Goal: Communication & Community: Answer question/provide support

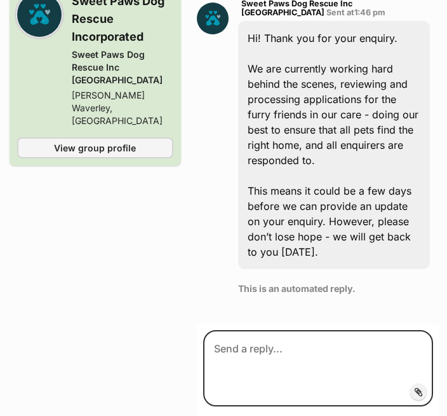
scroll to position [1214, 0]
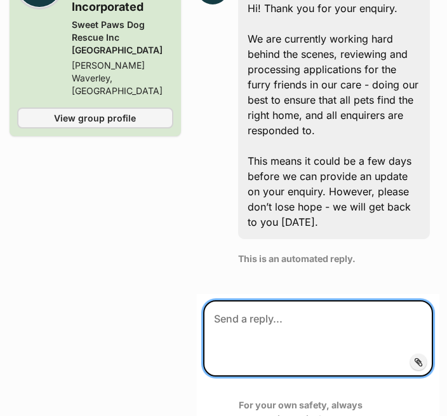
click at [230, 304] on textarea at bounding box center [318, 339] width 230 height 76
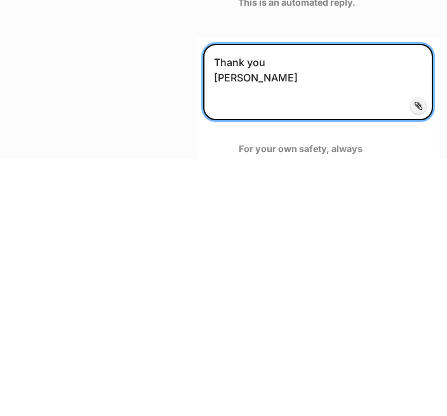
type textarea "Thank you Rosie Meredith"
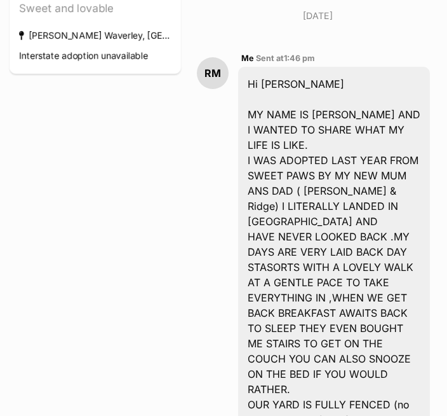
scroll to position [367, 0]
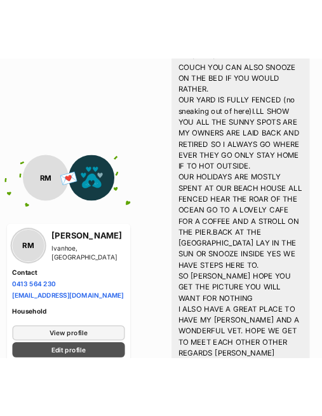
scroll to position [671, 0]
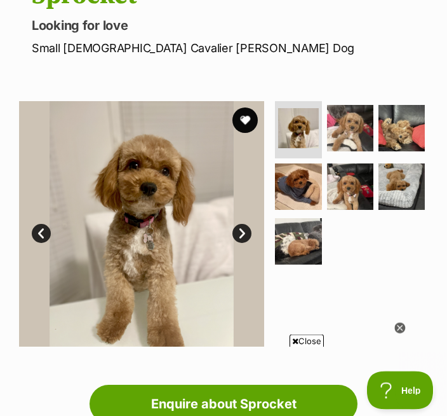
scroll to position [158, 0]
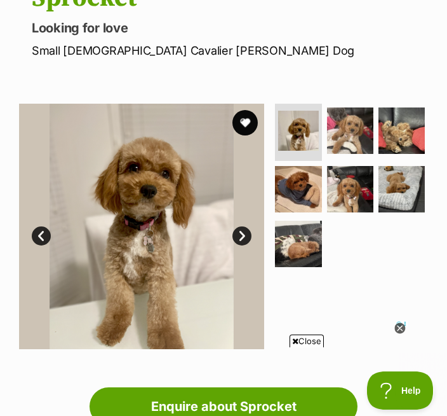
click at [396, 184] on img at bounding box center [402, 189] width 46 height 46
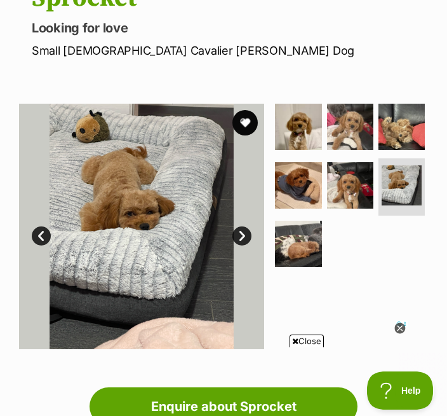
click at [300, 242] on img at bounding box center [298, 243] width 46 height 46
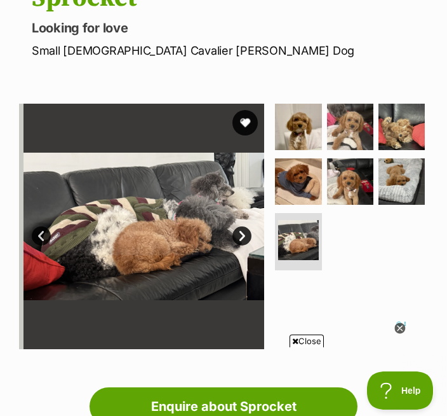
scroll to position [0, 0]
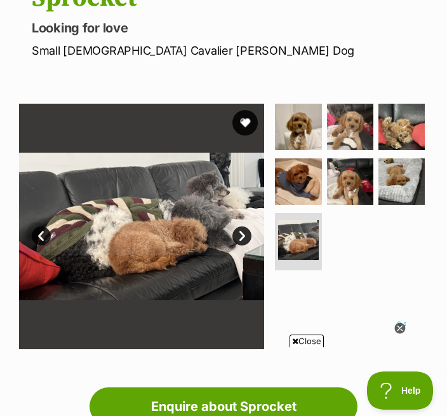
click at [294, 181] on img at bounding box center [298, 181] width 46 height 46
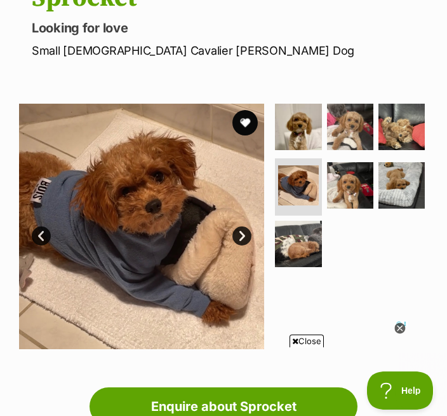
click at [348, 191] on img at bounding box center [350, 185] width 46 height 46
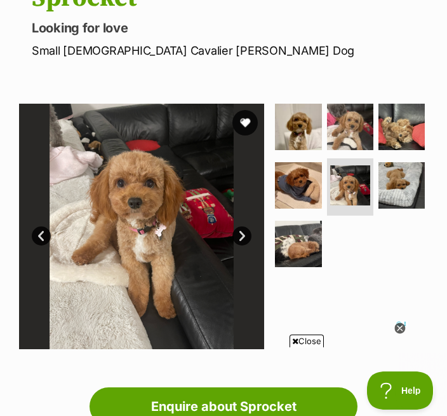
click at [399, 132] on img at bounding box center [402, 127] width 46 height 46
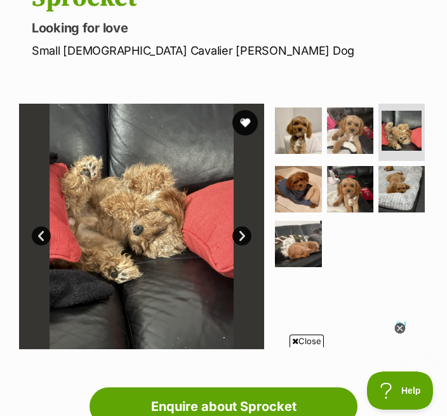
click at [344, 130] on img at bounding box center [350, 130] width 46 height 46
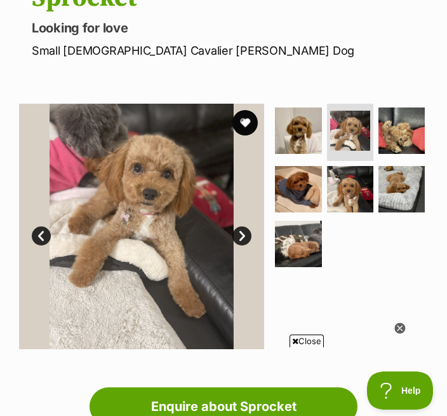
click at [295, 132] on img at bounding box center [298, 130] width 46 height 46
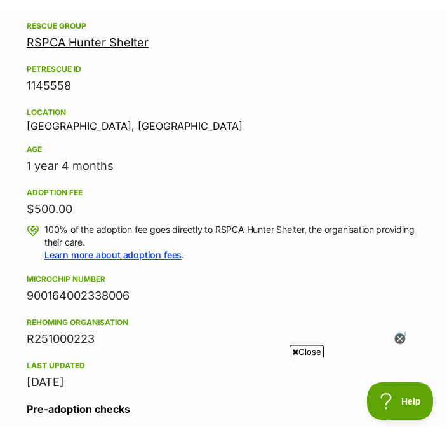
scroll to position [588, 0]
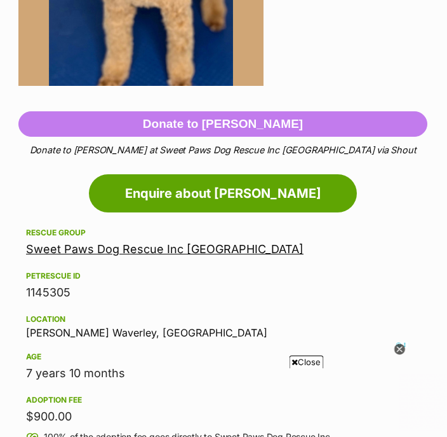
scroll to position [424, 0]
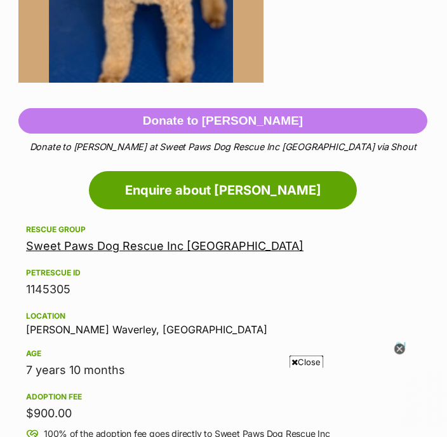
click at [397, 355] on icon at bounding box center [400, 349] width 11 height 11
click at [304, 368] on span "Close" at bounding box center [307, 361] width 34 height 13
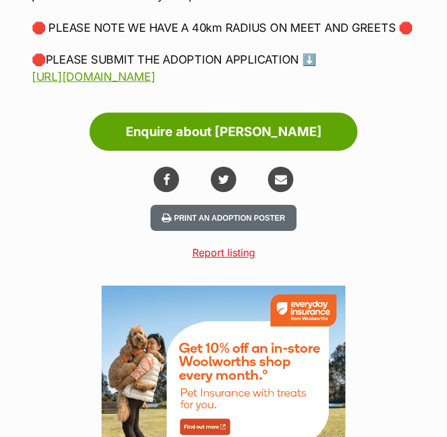
scroll to position [2413, 0]
